Goal: Information Seeking & Learning: Learn about a topic

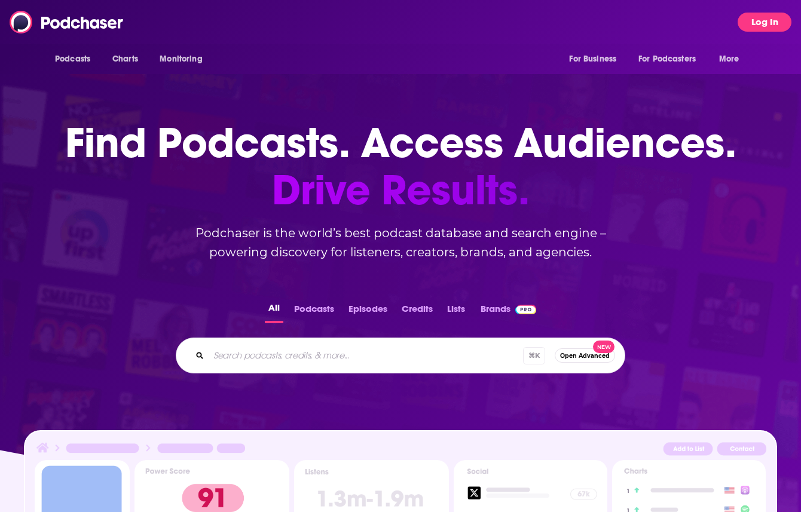
click at [745, 25] on button "Log In" at bounding box center [765, 22] width 54 height 19
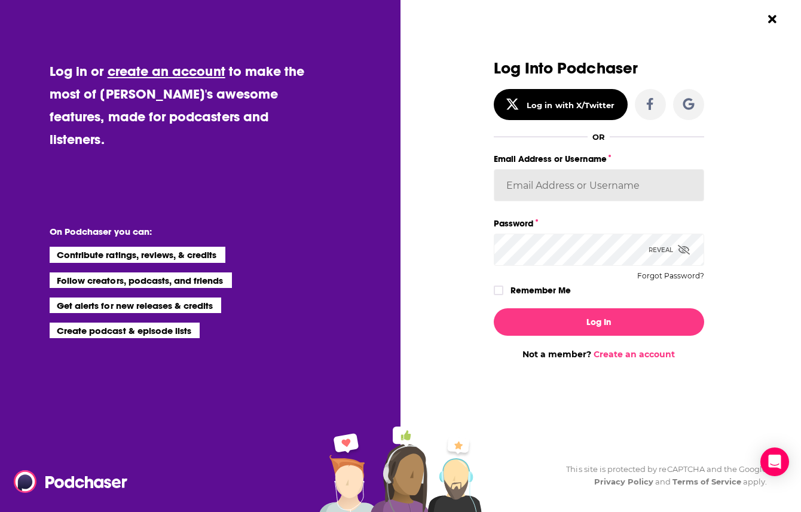
click at [517, 187] on input "Email Address or Username" at bounding box center [599, 185] width 210 height 32
paste input "[EMAIL_ADDRESS][DOMAIN_NAME]"
type input "[EMAIL_ADDRESS][DOMAIN_NAME]"
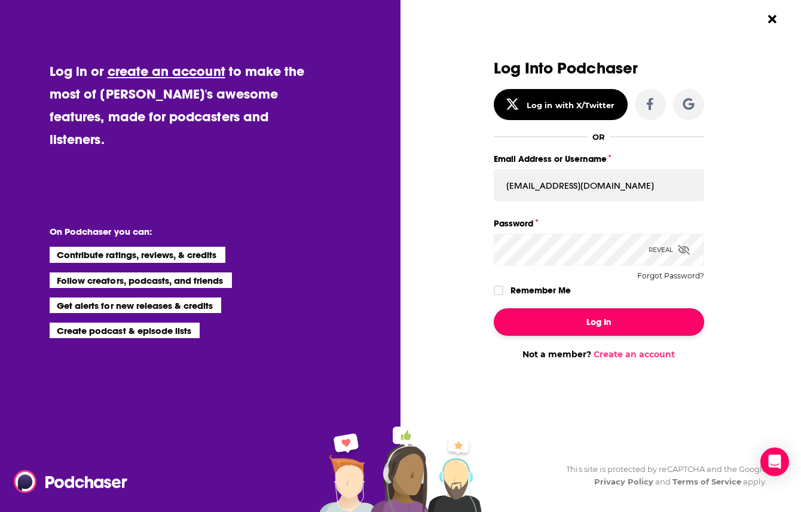
click at [539, 322] on button "Log In" at bounding box center [599, 321] width 210 height 27
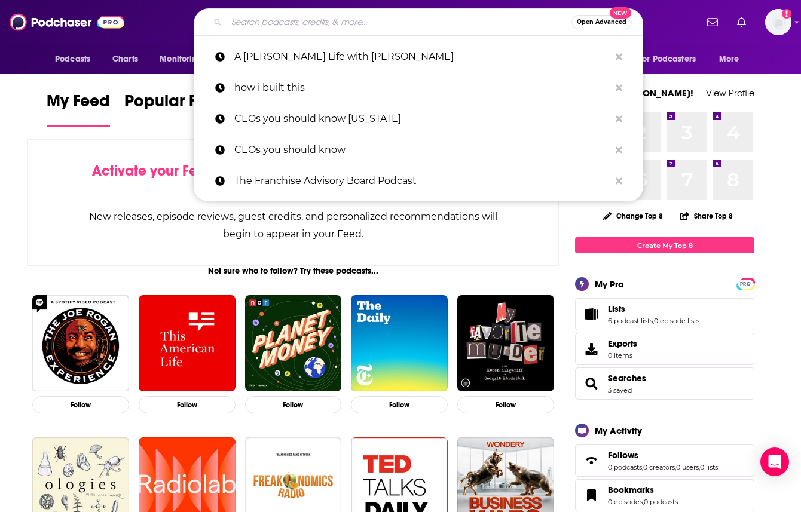
click at [325, 29] on input "Search podcasts, credits, & more..." at bounding box center [399, 22] width 345 height 19
paste input "Food Processing's Food For Thought Podcast"
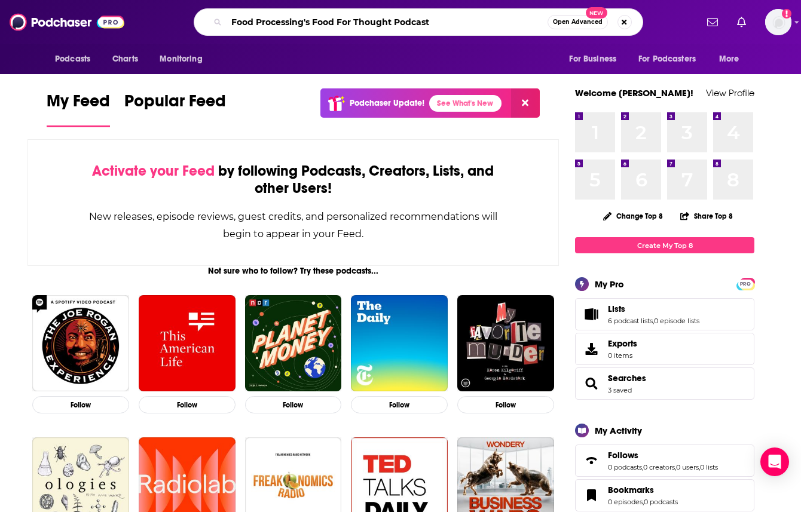
drag, startPoint x: 312, startPoint y: 24, endPoint x: 195, endPoint y: 25, distance: 117.2
click at [195, 25] on div "Food Processing's Food For Thought Podcast Open Advanced New" at bounding box center [419, 21] width 450 height 27
type input "Food For Thought Podcast"
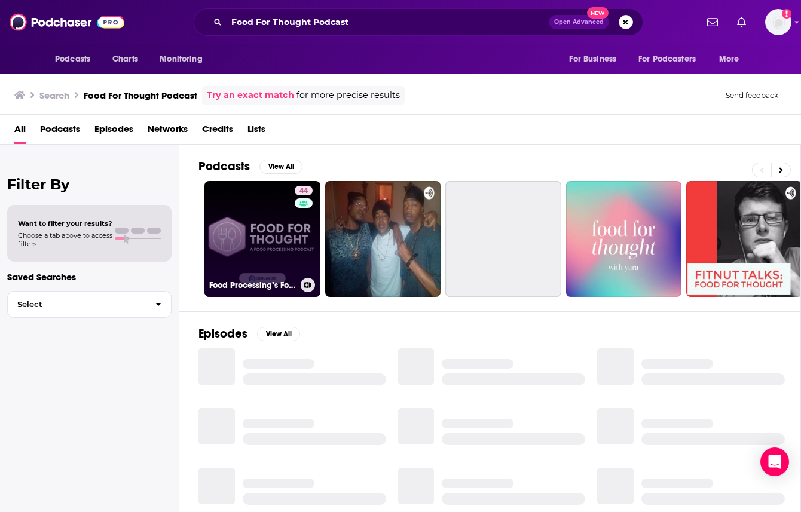
click at [280, 255] on link "44 Food Processing’s Food For Thought Podcast" at bounding box center [262, 239] width 116 height 116
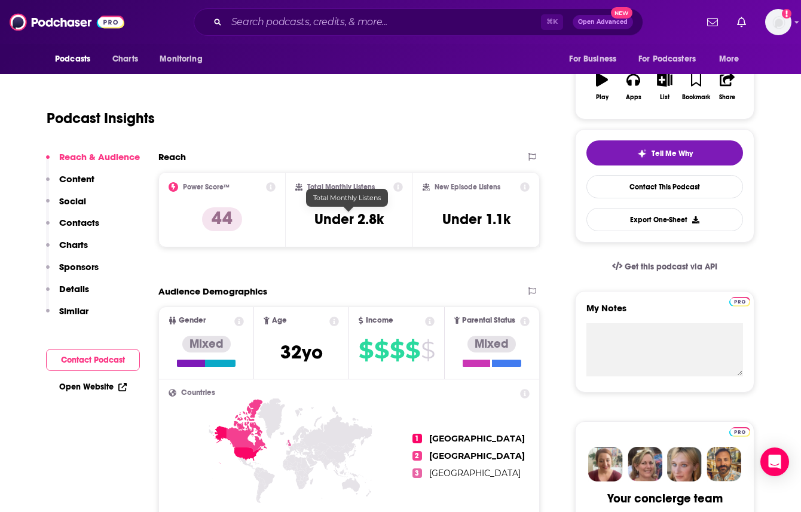
scroll to position [228, 0]
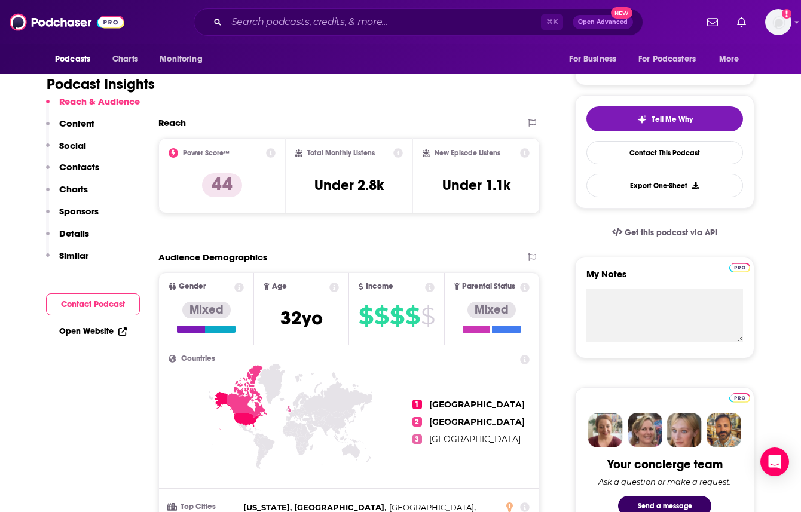
click at [399, 152] on icon at bounding box center [398, 153] width 10 height 10
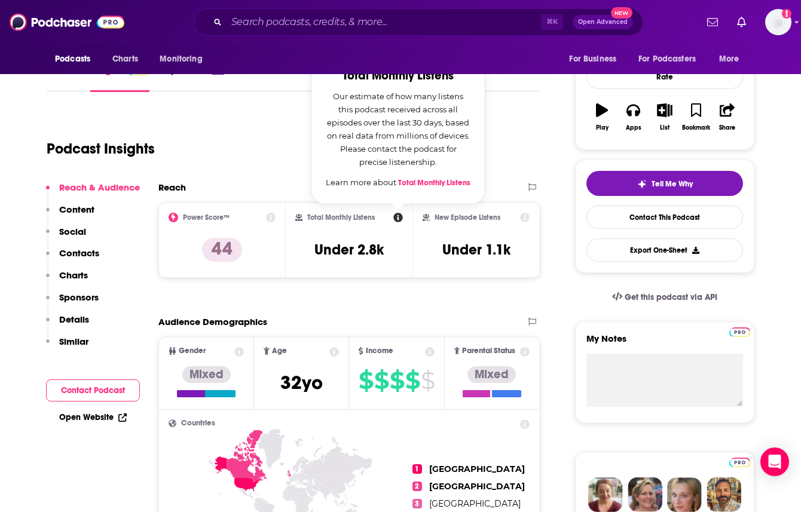
scroll to position [145, 0]
